Goal: Check status: Check status

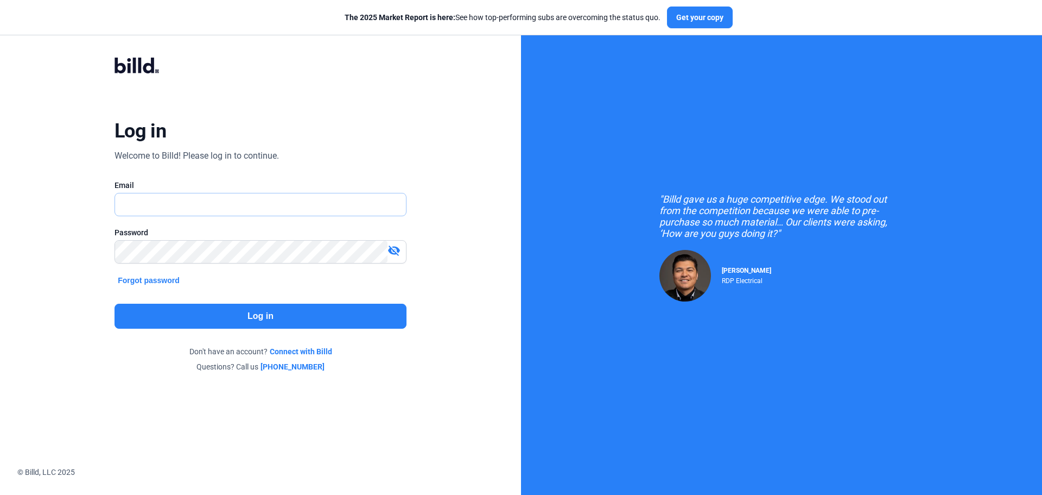
type input "[EMAIL_ADDRESS][DOMAIN_NAME]"
click at [225, 314] on button "Log in" at bounding box center [261, 315] width 292 height 25
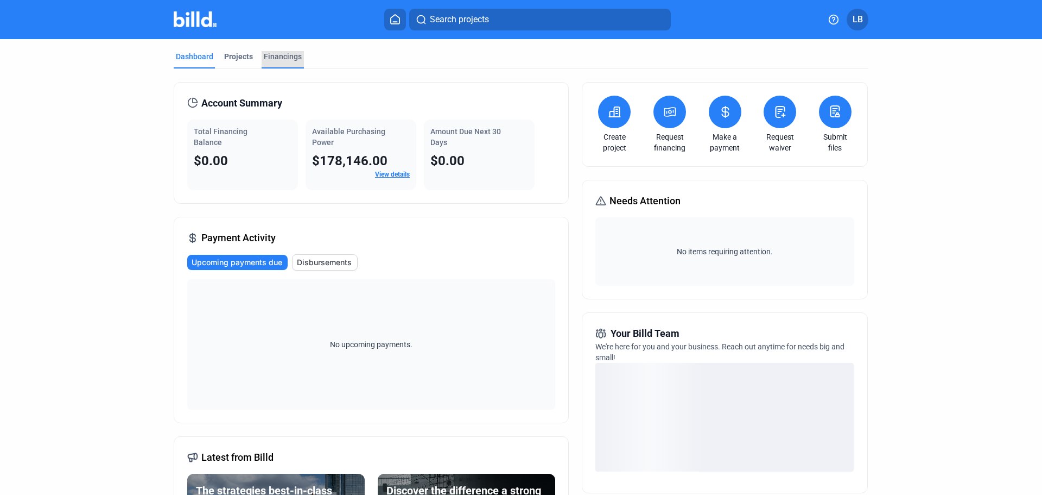
click at [286, 53] on div "Financings" at bounding box center [283, 56] width 38 height 11
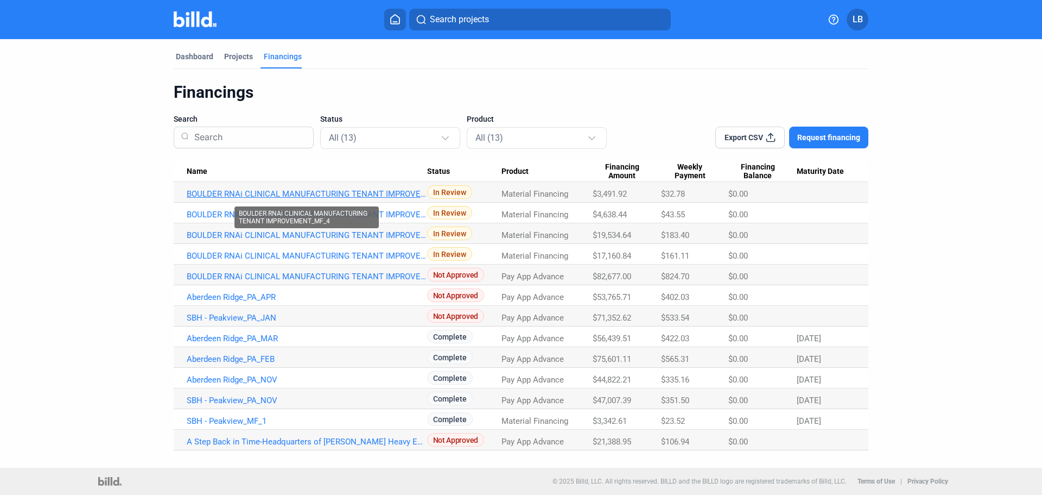
click at [274, 195] on link "BOULDER RNAi CLINICAL MANUFACTURING TENANT IMPROVEMENT_MF_4" at bounding box center [307, 194] width 240 height 10
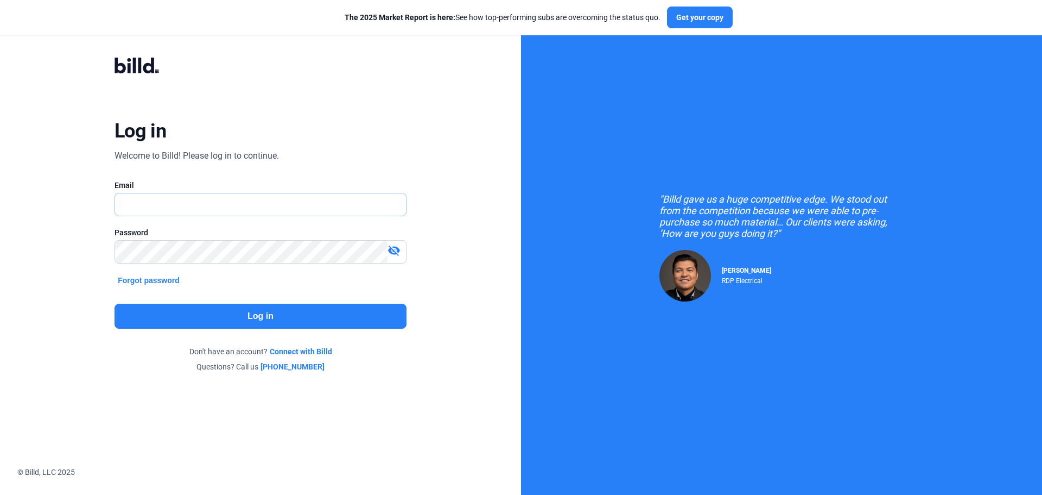
type input "[EMAIL_ADDRESS][DOMAIN_NAME]"
click at [394, 248] on mat-icon "visibility_off" at bounding box center [394, 250] width 13 height 13
click at [193, 322] on button "Log in" at bounding box center [261, 315] width 292 height 25
type input "[EMAIL_ADDRESS][DOMAIN_NAME]"
click at [187, 312] on button "Log in" at bounding box center [261, 315] width 292 height 25
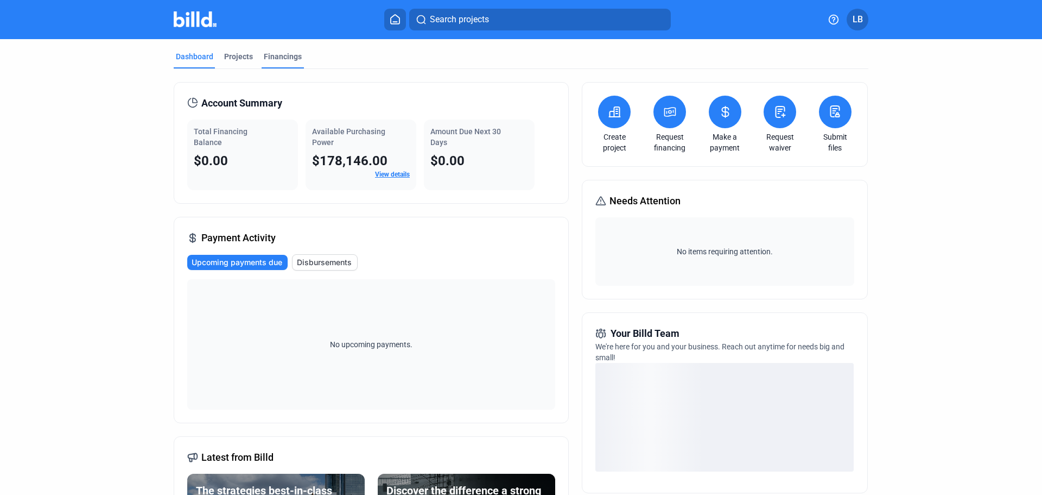
click at [278, 59] on div "Financings" at bounding box center [283, 56] width 38 height 11
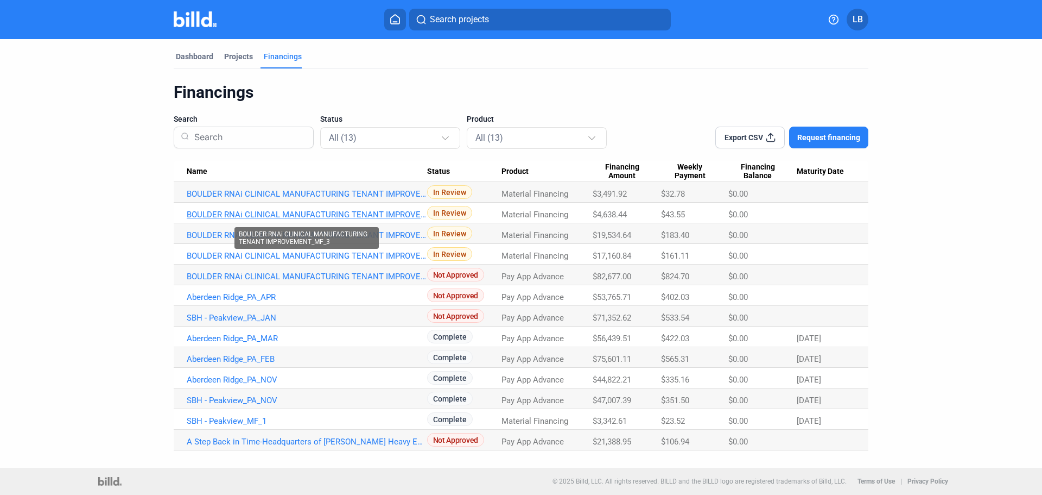
click at [282, 216] on link "BOULDER RNAi CLINICAL MANUFACTURING TENANT IMPROVEMENT_MF_3" at bounding box center [307, 215] width 240 height 10
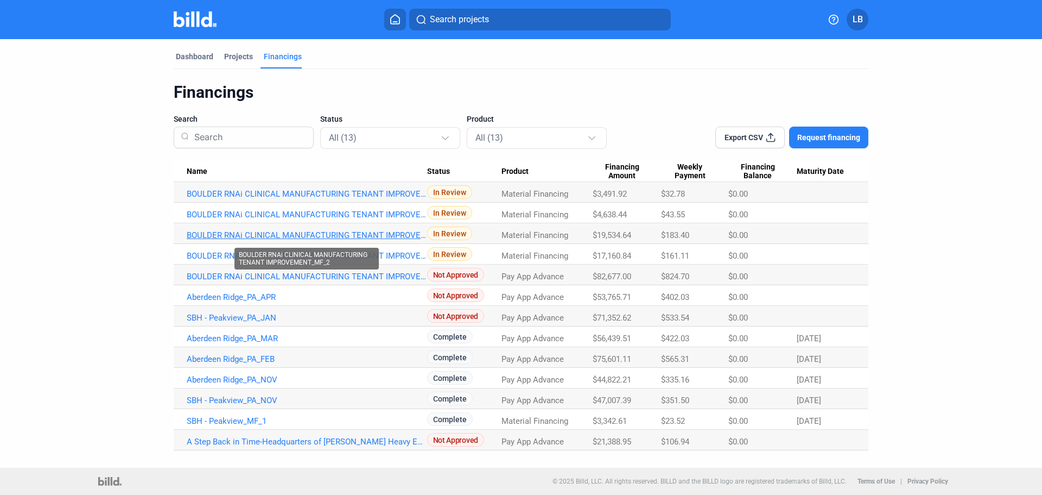
click at [212, 236] on link "BOULDER RNAi CLINICAL MANUFACTURING TENANT IMPROVEMENT_MF_2" at bounding box center [307, 235] width 240 height 10
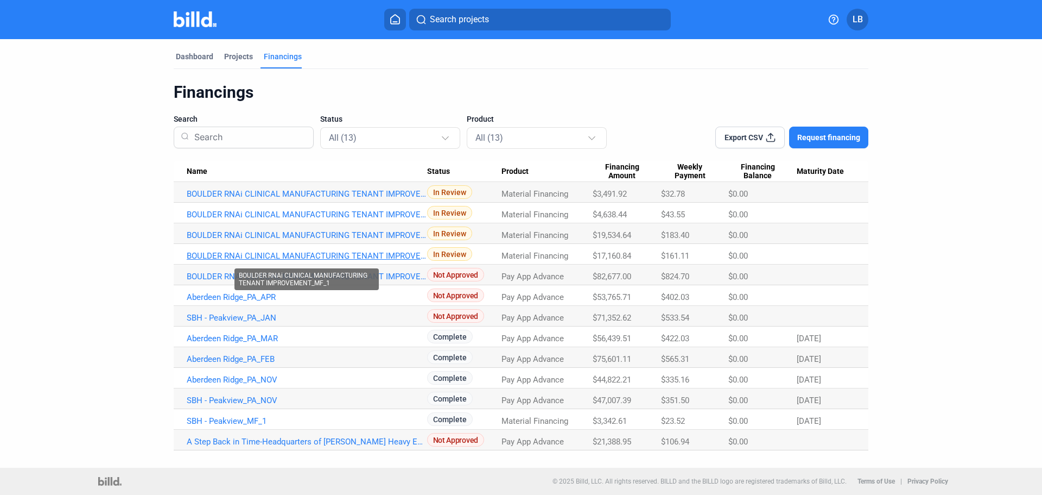
click at [346, 253] on link "BOULDER RNAi CLINICAL MANUFACTURING TENANT IMPROVEMENT_MF_1" at bounding box center [307, 256] width 240 height 10
